Goal: Task Accomplishment & Management: Complete application form

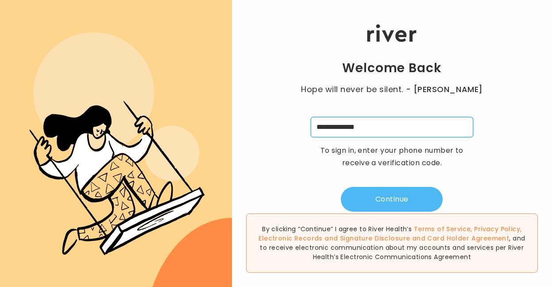
type input "**********"
click at [366, 199] on button "Continue" at bounding box center [392, 199] width 102 height 25
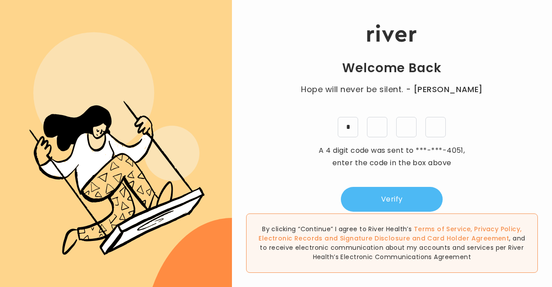
type input "*"
click at [377, 205] on button "Verify" at bounding box center [392, 199] width 102 height 25
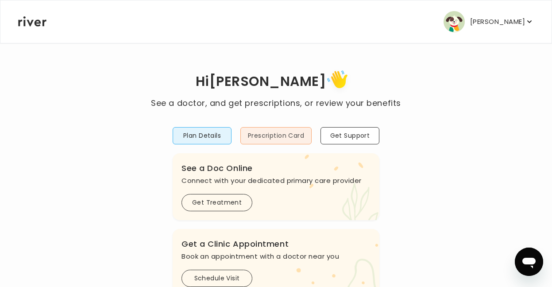
click at [267, 129] on button "Prescription Card" at bounding box center [275, 135] width 71 height 17
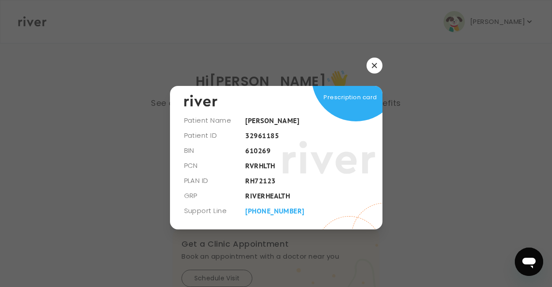
click at [405, 131] on div at bounding box center [276, 143] width 552 height 287
click at [371, 66] on button "button" at bounding box center [375, 66] width 16 height 16
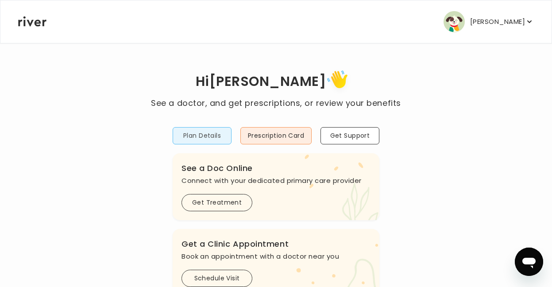
click at [215, 136] on button "Plan Details" at bounding box center [202, 135] width 59 height 17
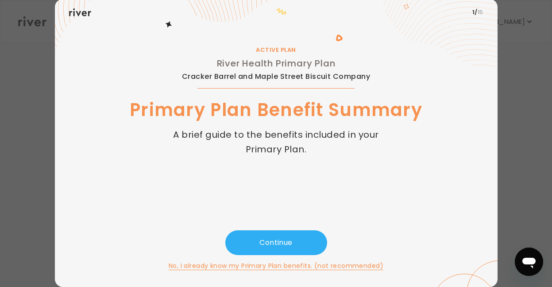
scroll to position [29, 0]
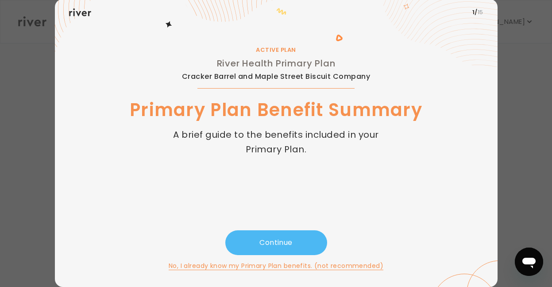
click at [279, 250] on button "Continue" at bounding box center [276, 242] width 102 height 25
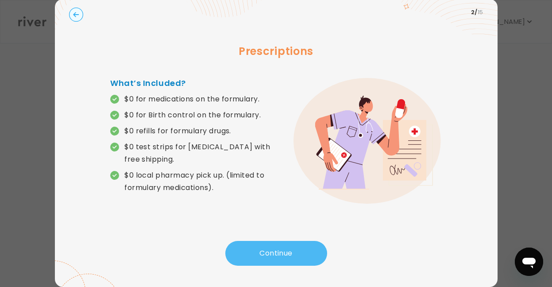
click at [274, 251] on button "Continue" at bounding box center [276, 253] width 102 height 25
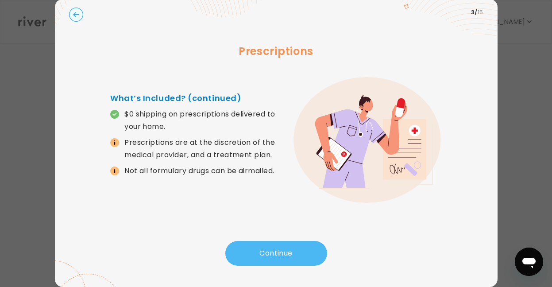
click at [274, 251] on button "Continue" at bounding box center [276, 253] width 102 height 25
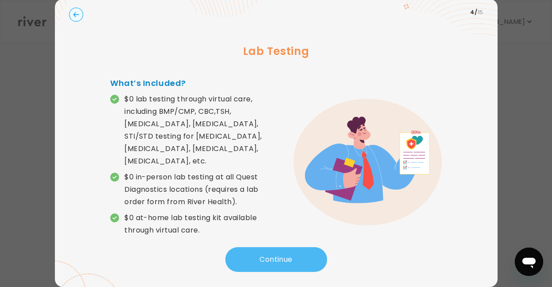
click at [274, 251] on button "Continue" at bounding box center [276, 259] width 102 height 25
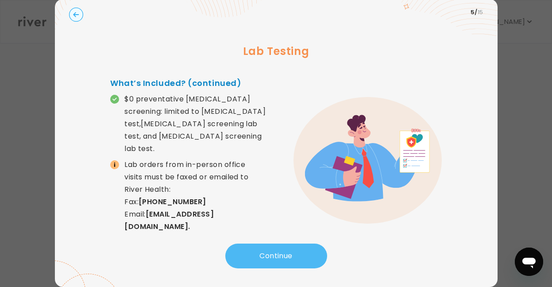
click at [274, 251] on button "Continue" at bounding box center [276, 256] width 102 height 25
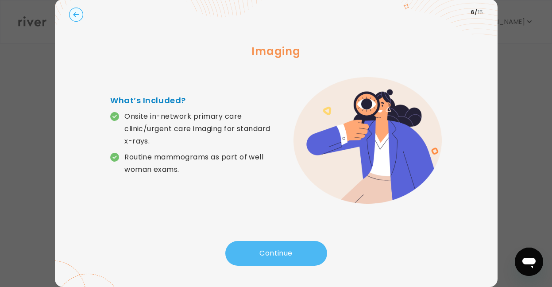
click at [274, 251] on button "Continue" at bounding box center [276, 253] width 102 height 25
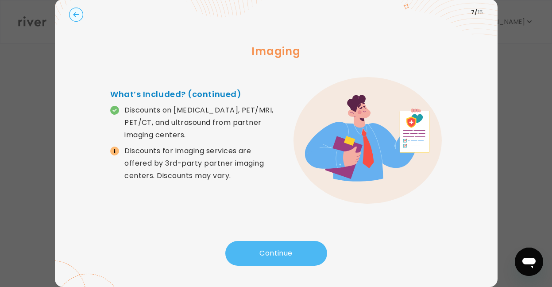
click at [274, 251] on button "Continue" at bounding box center [276, 253] width 102 height 25
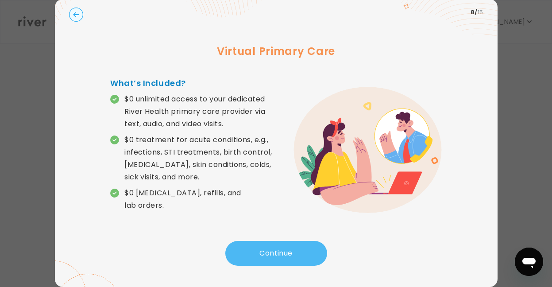
click at [274, 251] on button "Continue" at bounding box center [276, 253] width 102 height 25
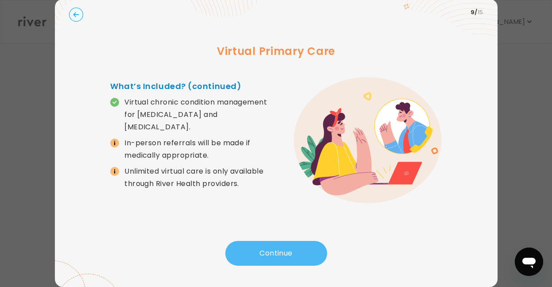
click at [274, 251] on button "Continue" at bounding box center [276, 253] width 102 height 25
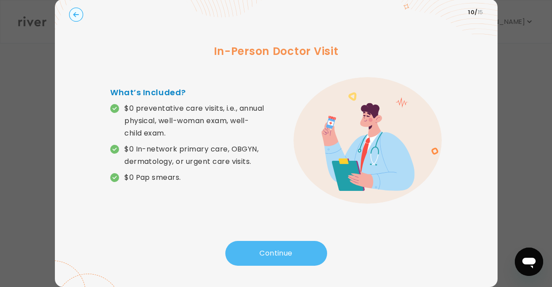
click at [274, 251] on button "Continue" at bounding box center [276, 253] width 102 height 25
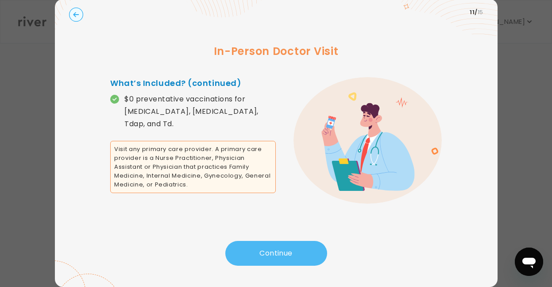
click at [274, 250] on button "Continue" at bounding box center [276, 253] width 102 height 25
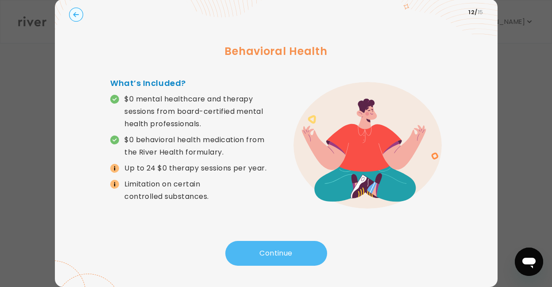
click at [274, 250] on button "Continue" at bounding box center [276, 253] width 102 height 25
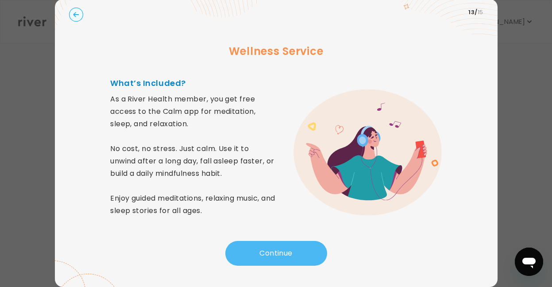
click at [274, 248] on button "Continue" at bounding box center [276, 253] width 102 height 25
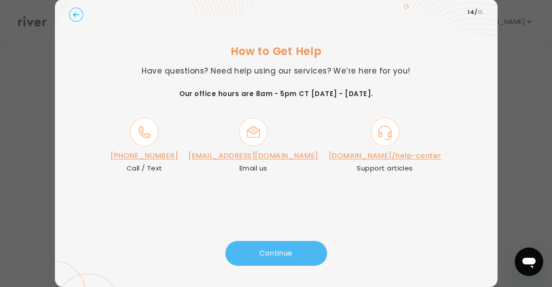
click at [274, 248] on button "Continue" at bounding box center [276, 253] width 102 height 25
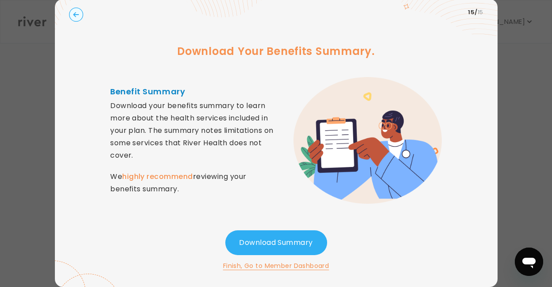
click at [244, 267] on button "Finish, Go to Member Dashboard" at bounding box center [276, 265] width 106 height 11
